Goal: Information Seeking & Learning: Check status

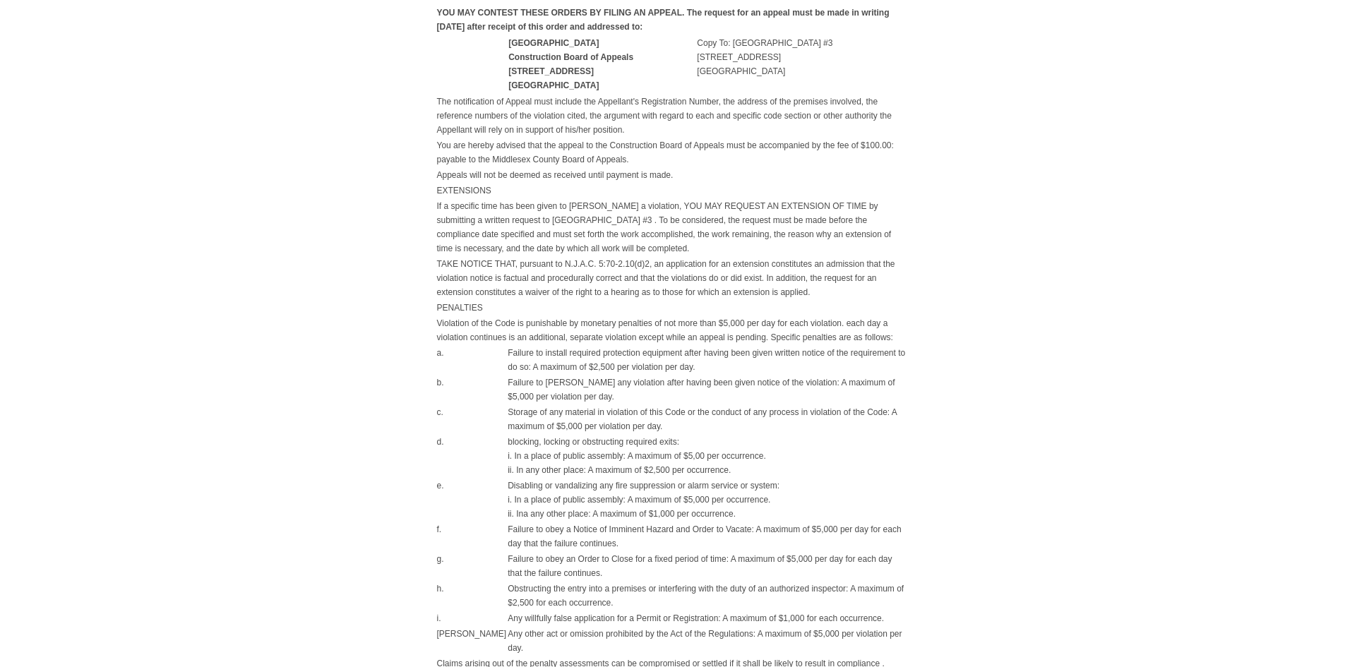
scroll to position [918, 0]
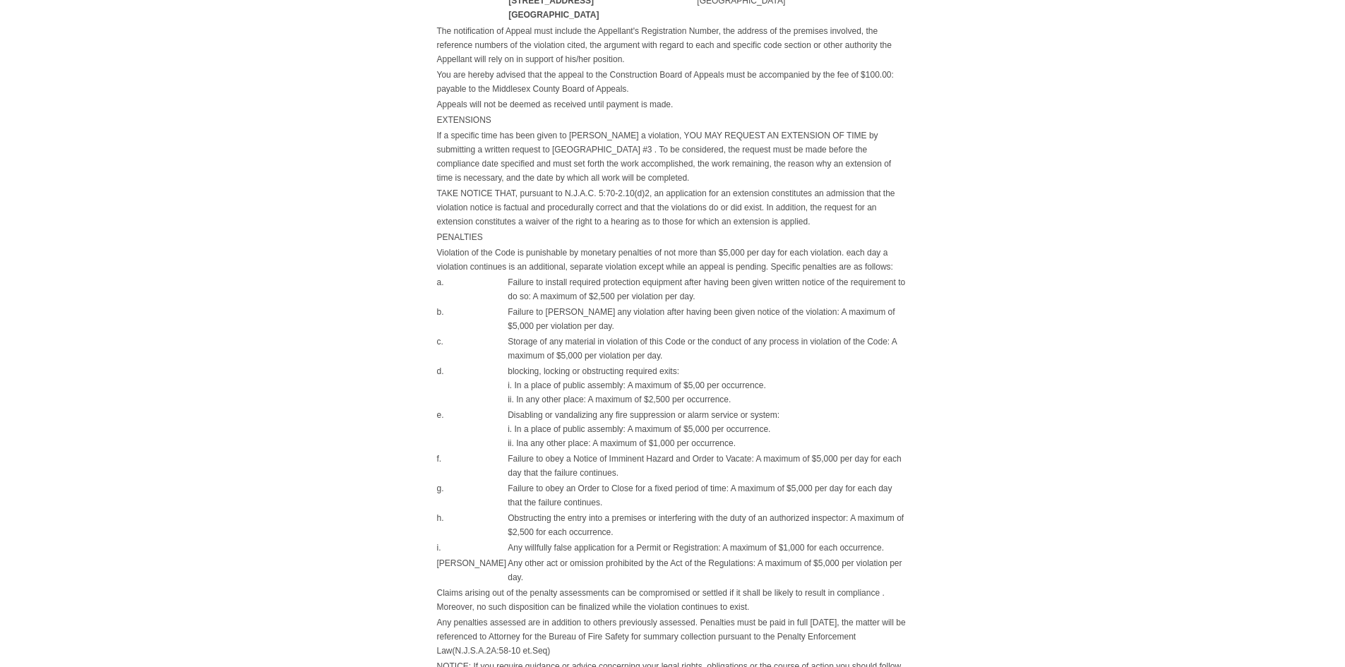
drag, startPoint x: 795, startPoint y: 356, endPoint x: 987, endPoint y: 311, distance: 196.5
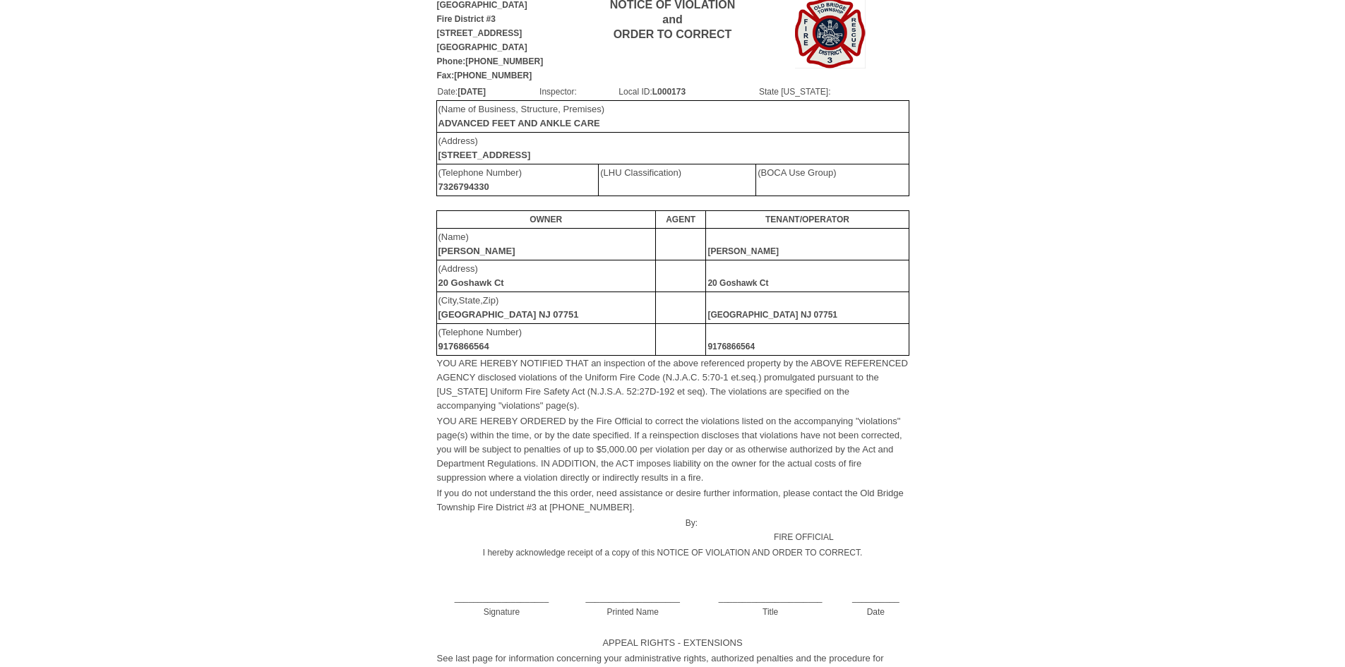
scroll to position [0, 0]
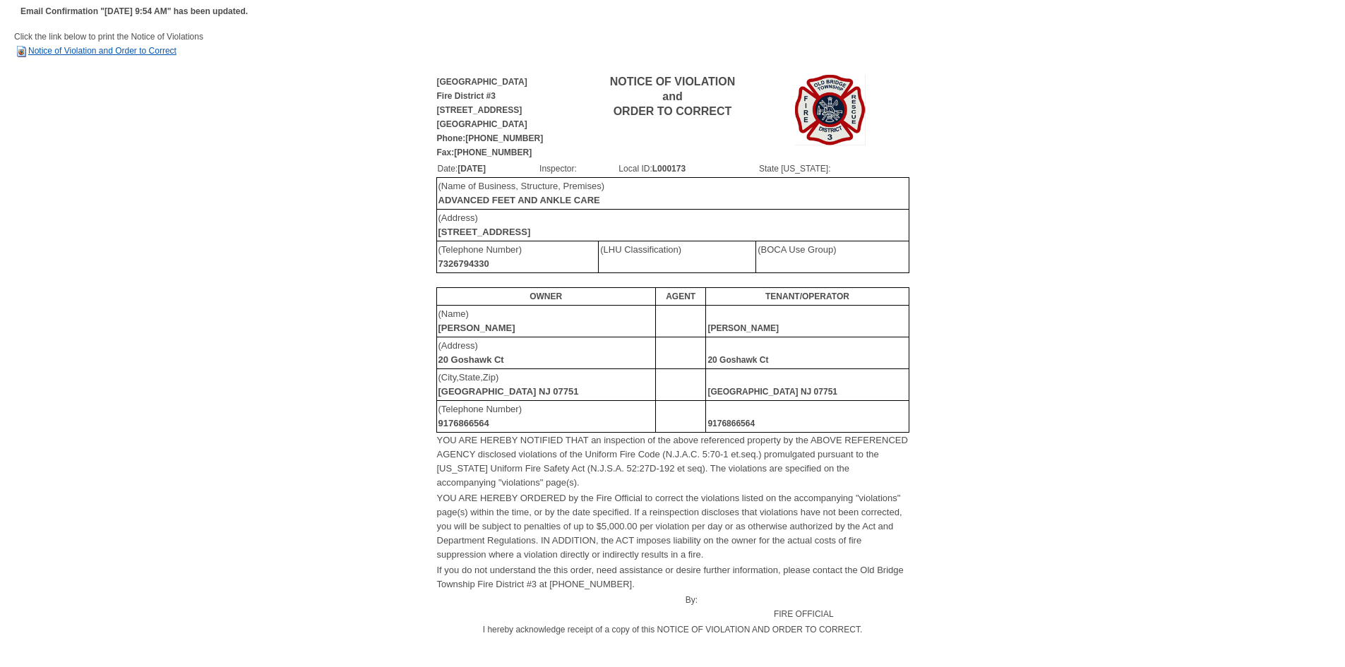
click at [141, 51] on link "Notice of Violation and Order to Correct" at bounding box center [95, 51] width 162 height 10
click at [534, 14] on td "Email Confirmation "[DATE] 9:54 AM" has been updated." at bounding box center [672, 11] width 1316 height 23
click at [73, 52] on link "Notice of Violation and Order to Correct" at bounding box center [95, 51] width 162 height 10
click at [94, 48] on link "Notice of Violation and Order to Correct" at bounding box center [95, 51] width 162 height 10
click at [1125, 86] on div "[GEOGRAPHIC_DATA][STREET_ADDRESS] Phone:[PHONE_NUMBER] Fax:[PHONE_NUMBER] NOTIC…" at bounding box center [672, 415] width 1316 height 685
